Goal: Find specific page/section: Find specific page/section

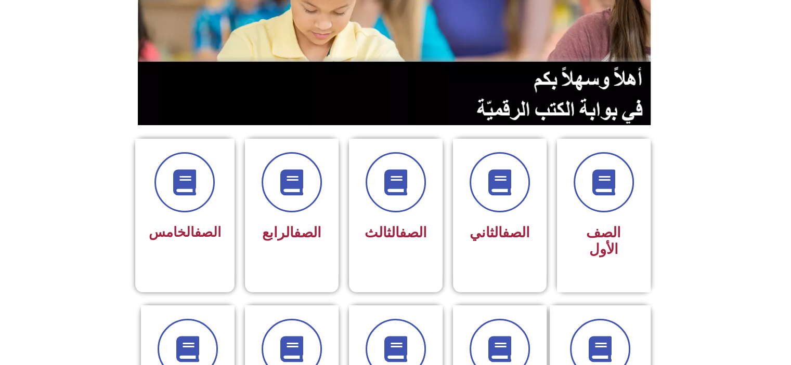
scroll to position [161, 0]
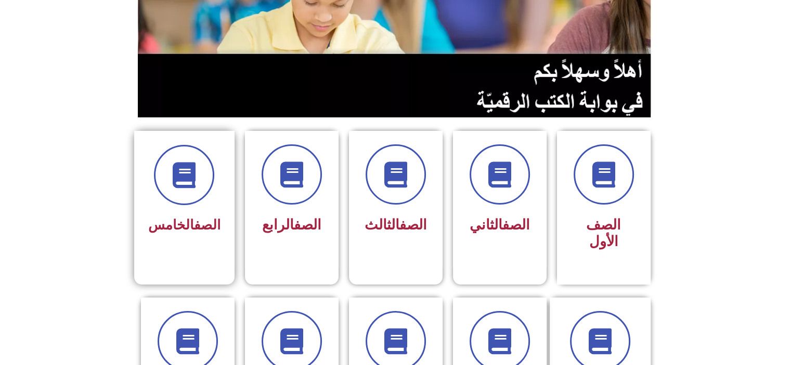
click at [179, 204] on div at bounding box center [184, 175] width 72 height 60
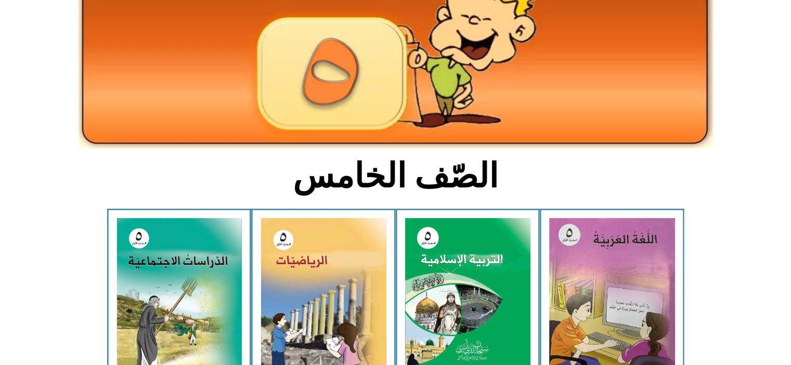
scroll to position [127, 0]
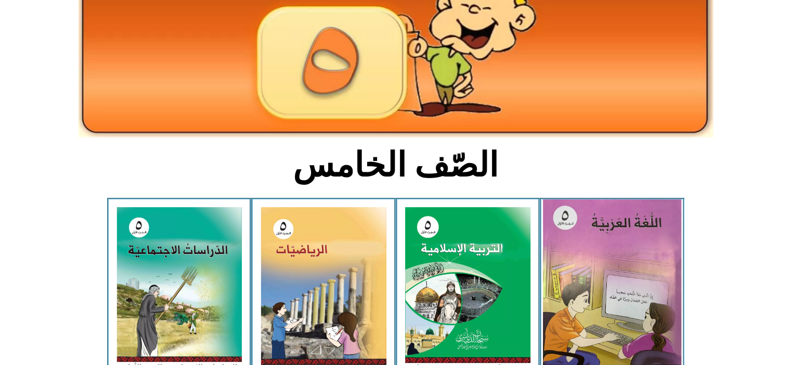
click at [612, 266] on img at bounding box center [612, 286] width 138 height 173
click at [607, 269] on img at bounding box center [612, 286] width 138 height 173
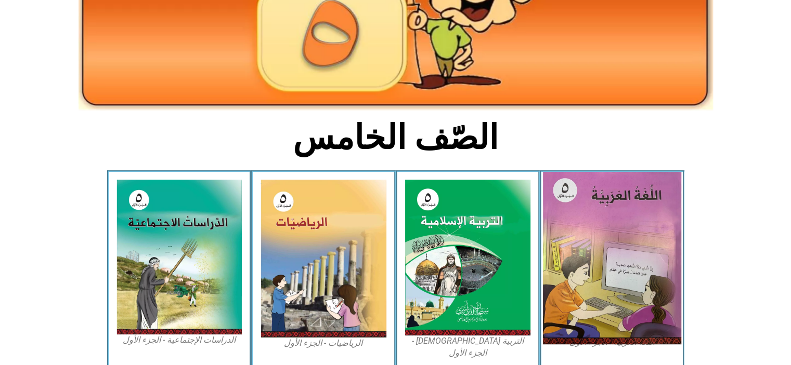
scroll to position [162, 0]
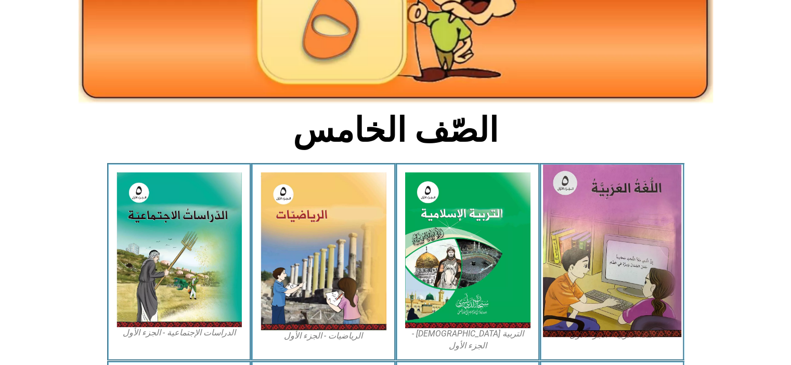
click at [603, 235] on img at bounding box center [612, 251] width 138 height 173
click at [596, 237] on img at bounding box center [612, 251] width 138 height 173
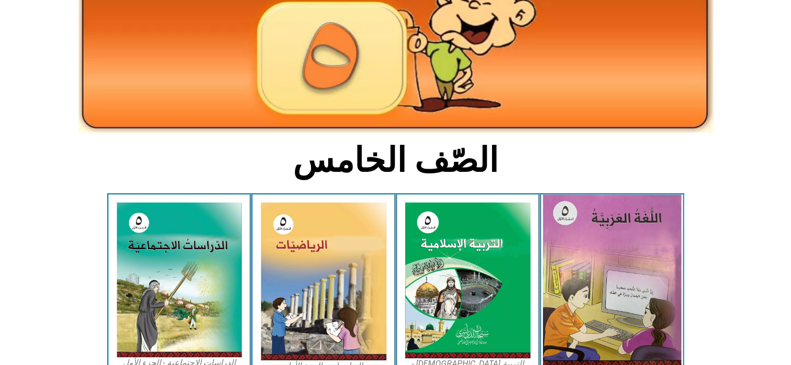
scroll to position [0, 0]
